Goal: Task Accomplishment & Management: Complete application form

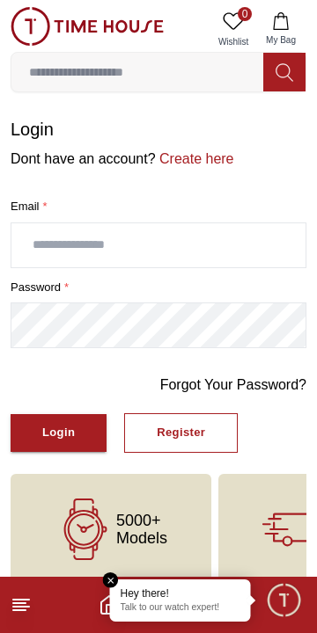
click at [157, 451] on button "Register" at bounding box center [180, 433] width 113 height 40
click at [173, 432] on div "Register" at bounding box center [181, 433] width 48 height 20
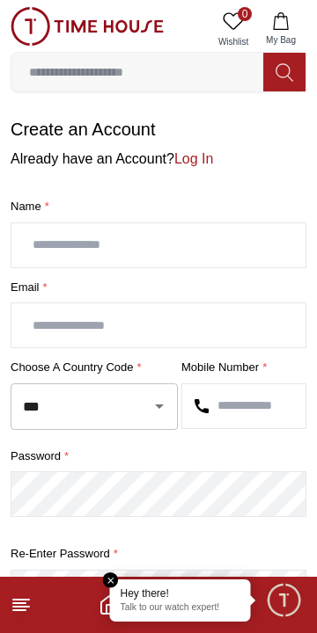
click at [239, 239] on input "text" at bounding box center [158, 245] width 294 height 44
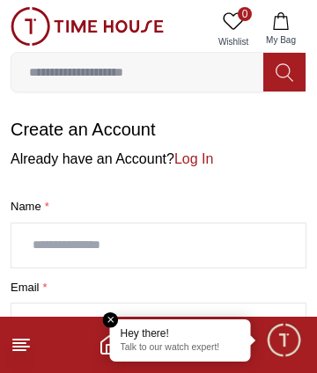
scroll to position [27, 0]
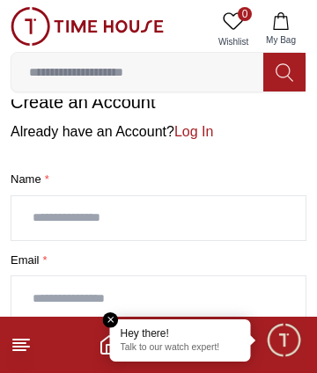
click at [110, 317] on em "Close tooltip" at bounding box center [111, 320] width 16 height 16
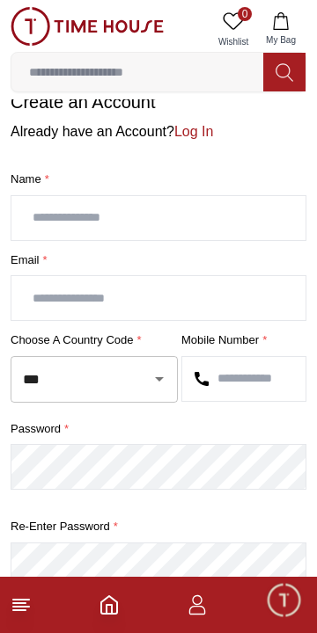
click at [231, 216] on input "text" at bounding box center [158, 218] width 294 height 44
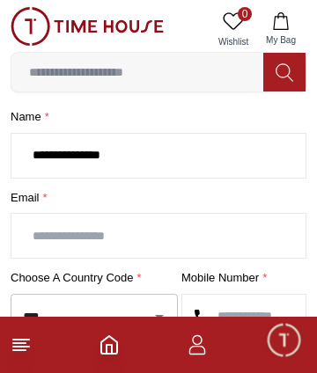
scroll to position [91, 0]
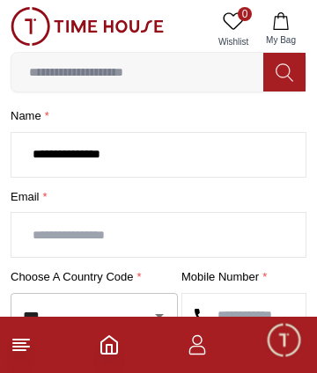
type input "**********"
click at [170, 231] on input "text" at bounding box center [158, 235] width 294 height 44
type input "**********"
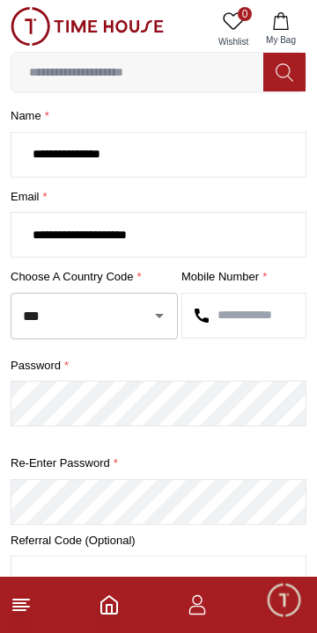
click at [155, 314] on icon "Open" at bounding box center [159, 316] width 9 height 4
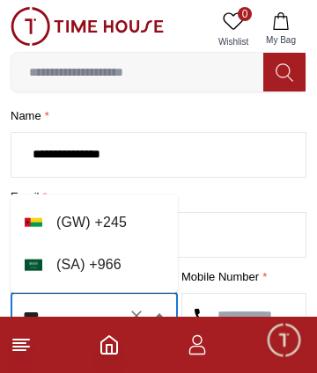
click at [129, 269] on li "( SA ) + 966" at bounding box center [94, 265] width 167 height 42
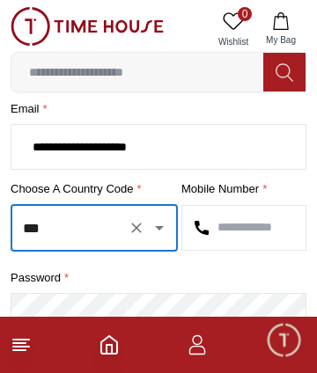
scroll to position [200, 0]
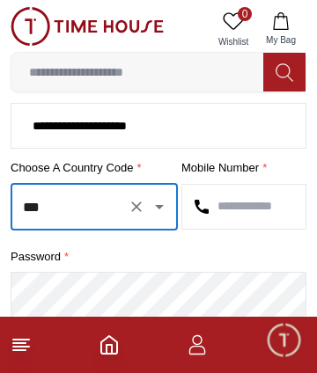
type input "***"
click at [245, 213] on input "text" at bounding box center [243, 207] width 123 height 44
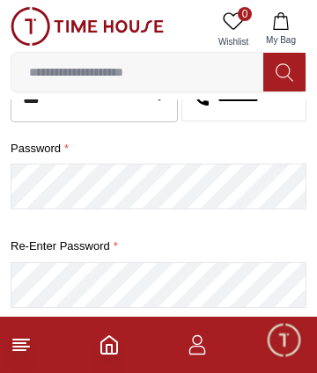
scroll to position [309, 0]
type input "*********"
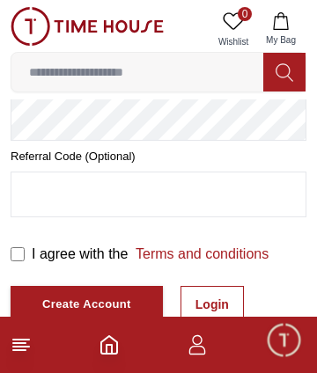
scroll to position [478, 0]
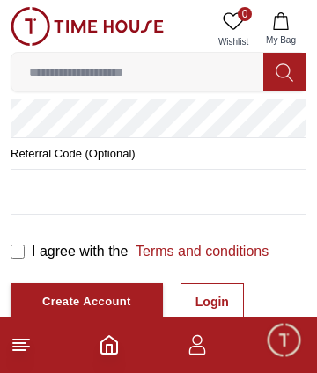
click at [183, 195] on input "text" at bounding box center [158, 192] width 294 height 44
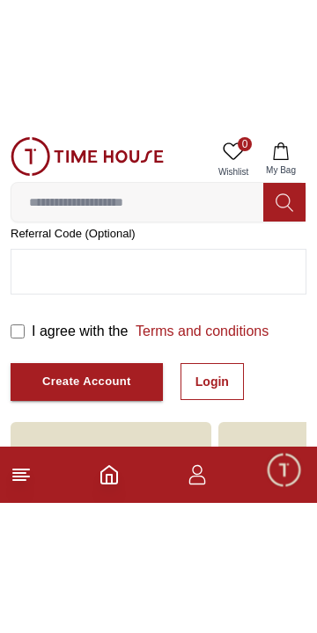
scroll to position [367, 0]
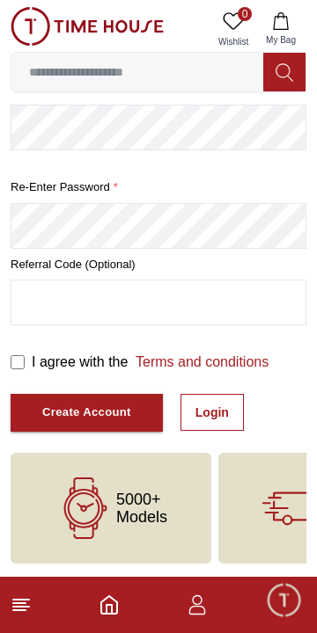
click at [69, 406] on div "Create Account" at bounding box center [86, 413] width 89 height 20
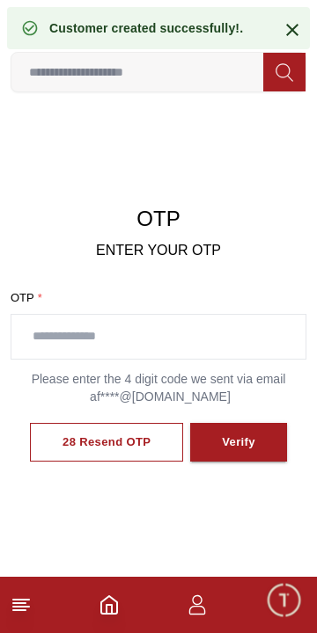
click at [209, 334] on input "text" at bounding box center [158, 337] width 294 height 44
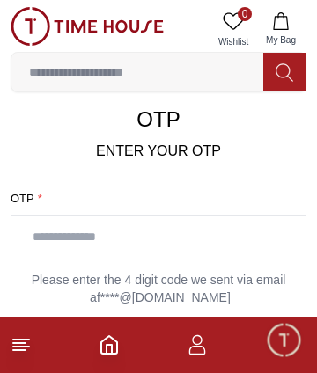
scroll to position [101, 0]
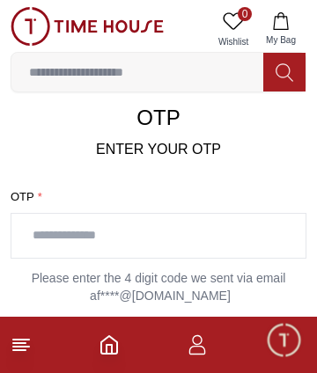
paste input "****"
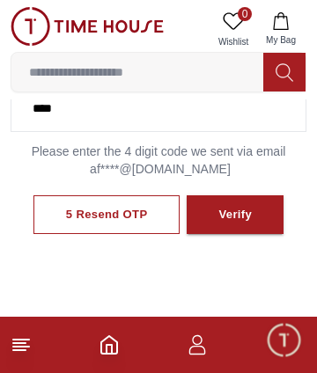
type input "****"
click at [245, 226] on button "Verify" at bounding box center [235, 215] width 97 height 40
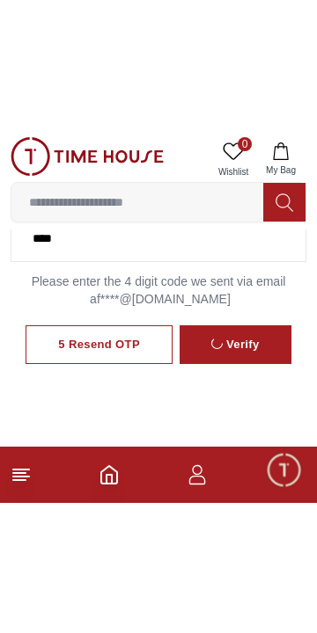
scroll to position [136, 0]
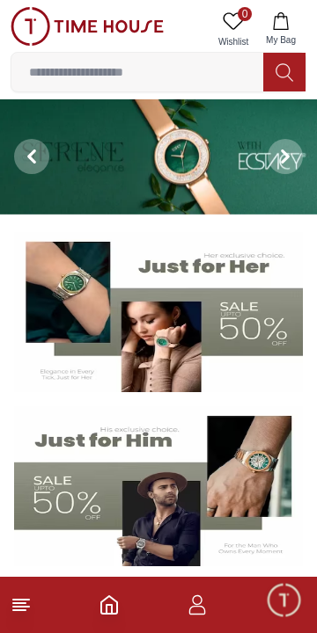
click at [18, 603] on line at bounding box center [19, 603] width 12 height 0
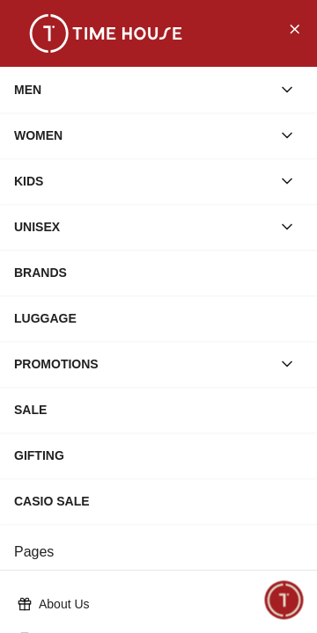
click at [270, 366] on div "PROMOTIONS" at bounding box center [142, 364] width 257 height 32
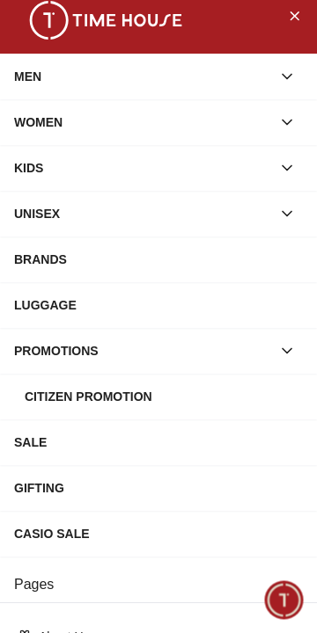
scroll to position [14, 0]
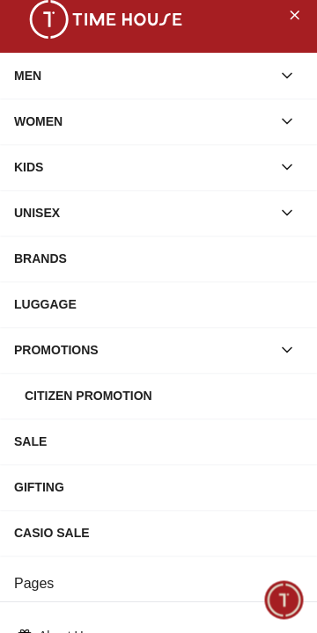
click at [269, 346] on div "PROMOTIONS" at bounding box center [142, 350] width 257 height 32
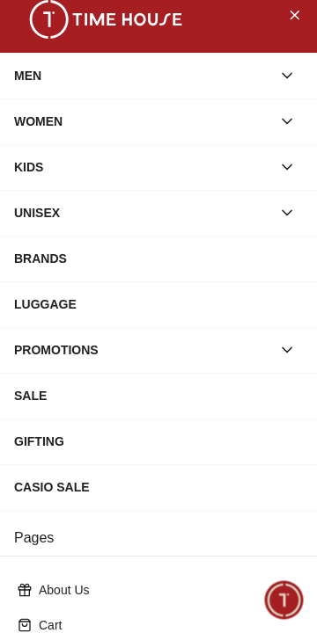
click at [263, 355] on div "PROMOTIONS" at bounding box center [142, 350] width 257 height 32
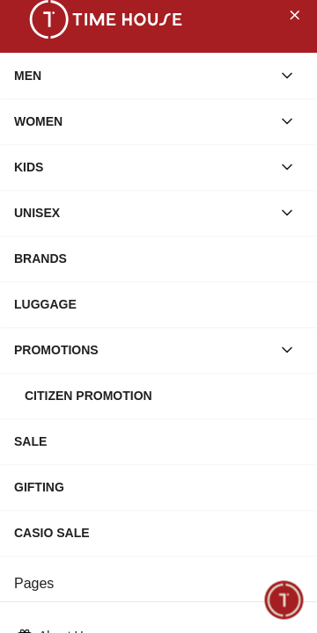
click at [50, 444] on div "SALE" at bounding box center [158, 442] width 289 height 32
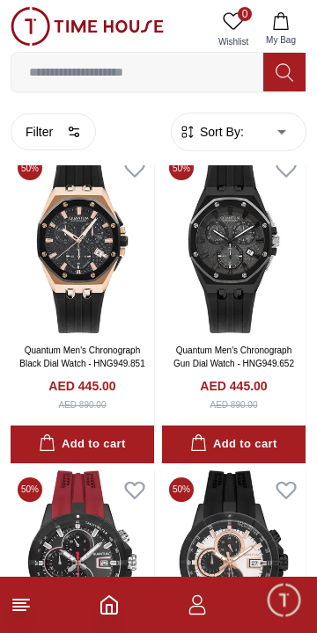
scroll to position [447, 0]
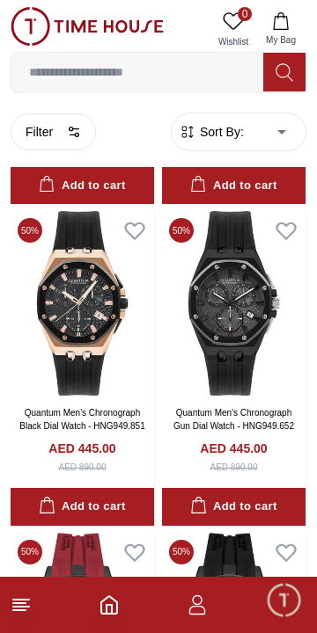
click at [26, 602] on icon at bounding box center [21, 605] width 21 height 21
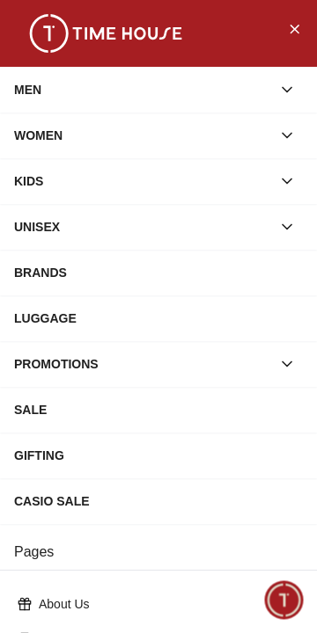
click at [292, 35] on icon "Close Menu" at bounding box center [294, 29] width 14 height 22
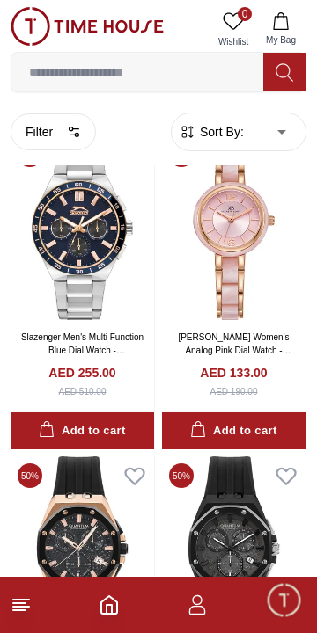
scroll to position [0, 0]
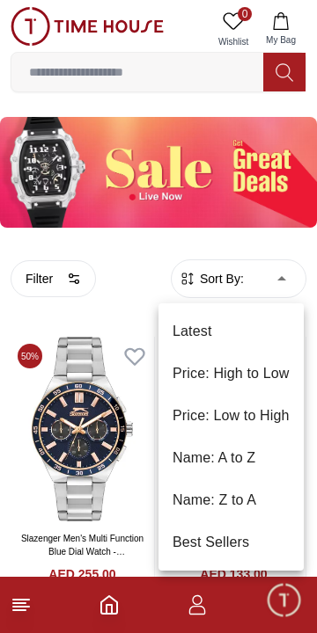
click at [267, 184] on div at bounding box center [158, 316] width 317 height 633
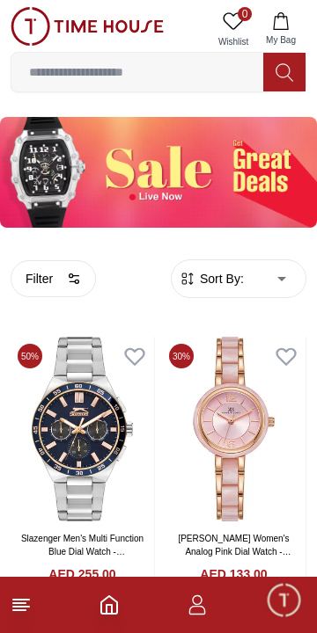
click at [261, 182] on div "Latest Price: High to Low Price: Low to High Name: A to Z Name: Z to A Best Sel…" at bounding box center [158, 316] width 317 height 633
click at [144, 187] on img at bounding box center [158, 172] width 317 height 111
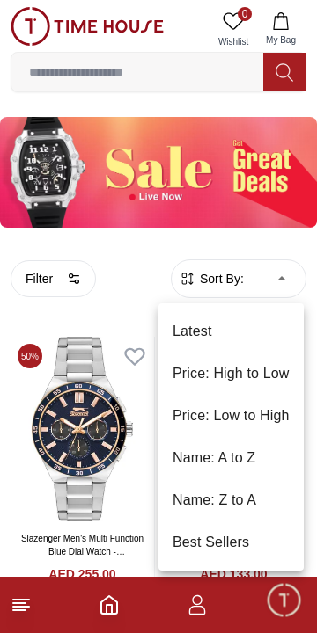
click at [265, 415] on li "Price: Low to High" at bounding box center [230, 416] width 145 height 42
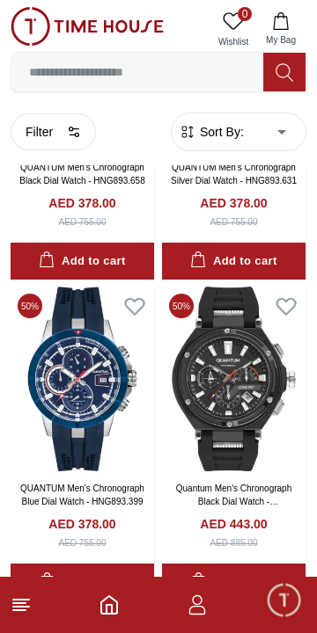
scroll to position [1015, 0]
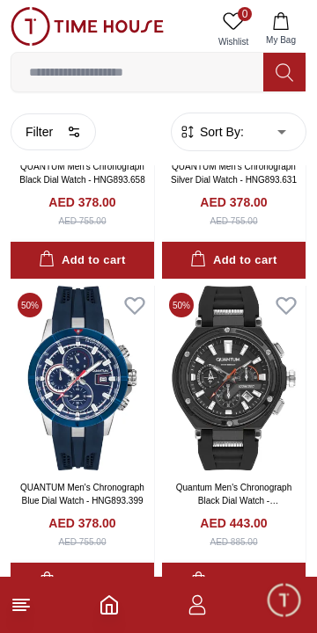
type input "*"
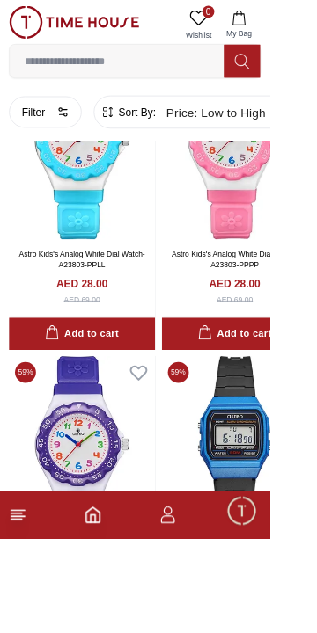
scroll to position [641, 0]
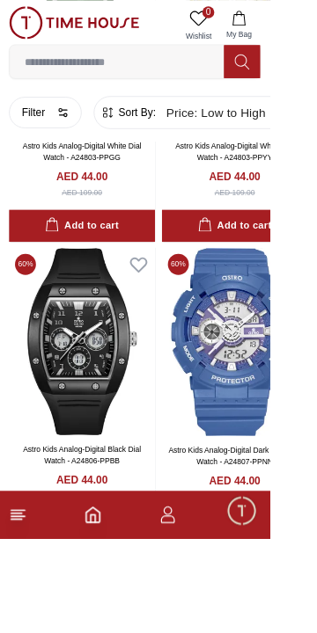
scroll to position [3983, 0]
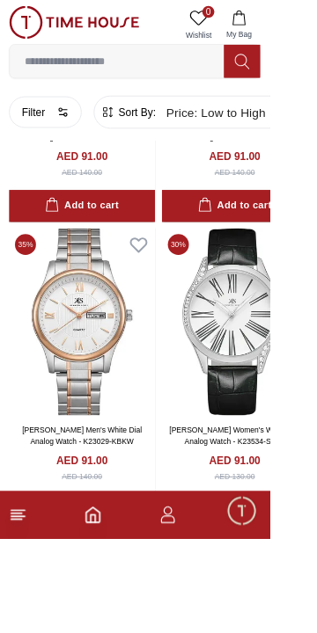
scroll to position [10412, 0]
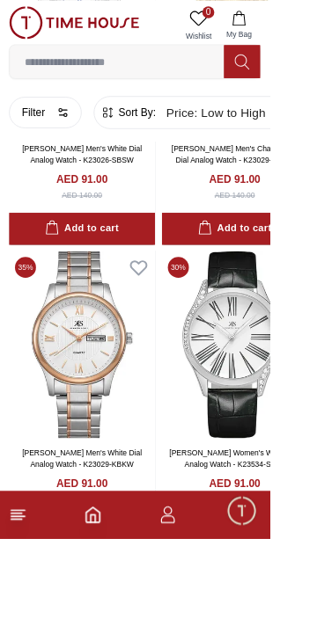
click at [44, 128] on button "Filter" at bounding box center [53, 131] width 85 height 37
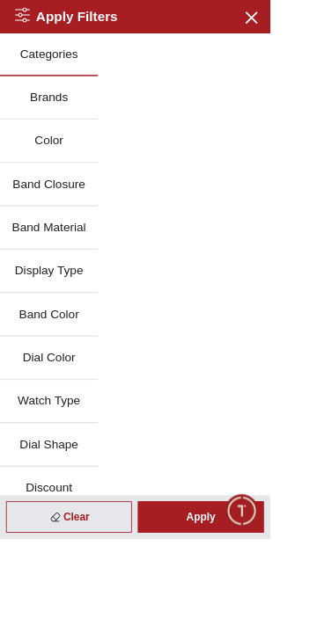
click at [11, 184] on button "Color" at bounding box center [57, 166] width 115 height 51
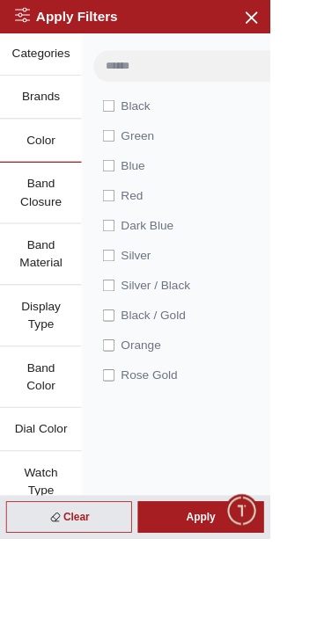
click at [28, 116] on button "Brands" at bounding box center [48, 115] width 96 height 51
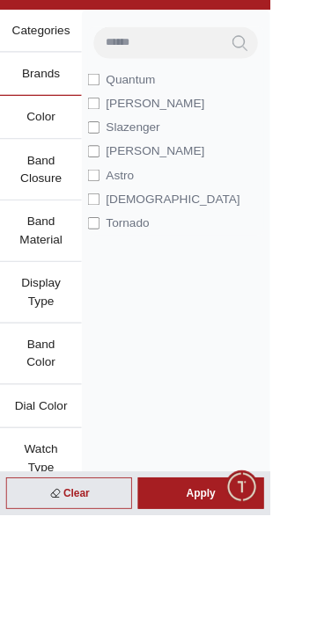
scroll to position [10383, 0]
click at [270, 626] on div "Apply" at bounding box center [236, 607] width 148 height 37
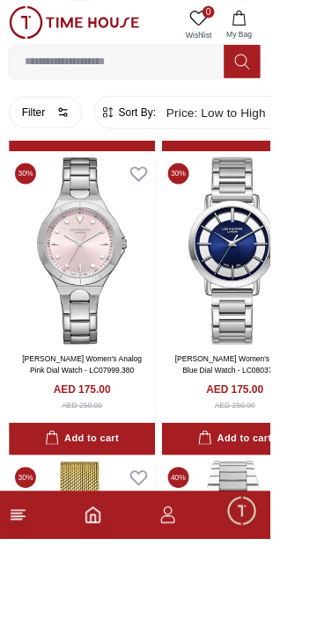
scroll to position [1582, 0]
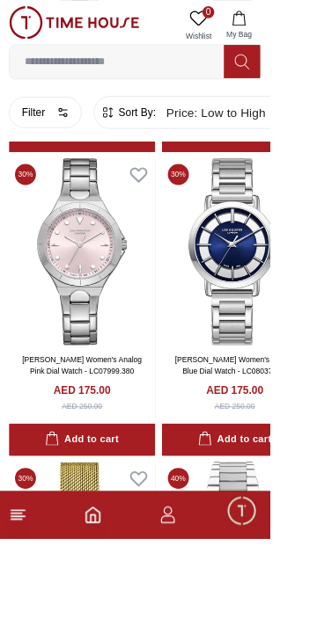
click at [309, 625] on span "Minimize live chat window" at bounding box center [283, 599] width 51 height 51
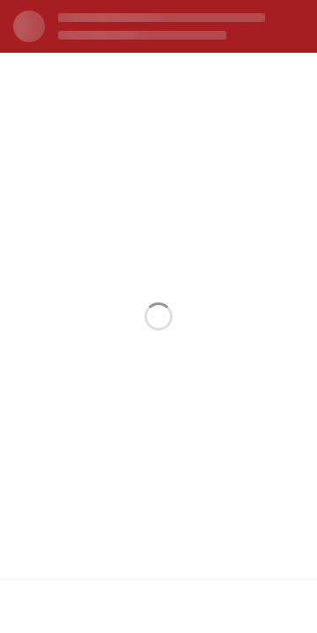
scroll to position [3405, 0]
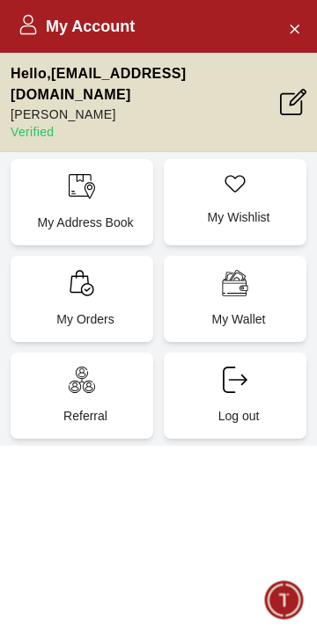
click at [69, 214] on p "My Address Book" at bounding box center [85, 223] width 121 height 18
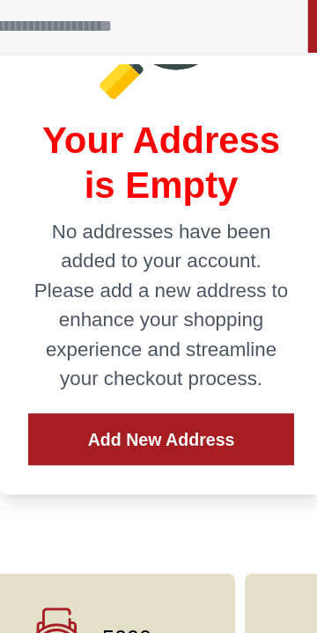
scroll to position [192, 0]
